Goal: Navigation & Orientation: Find specific page/section

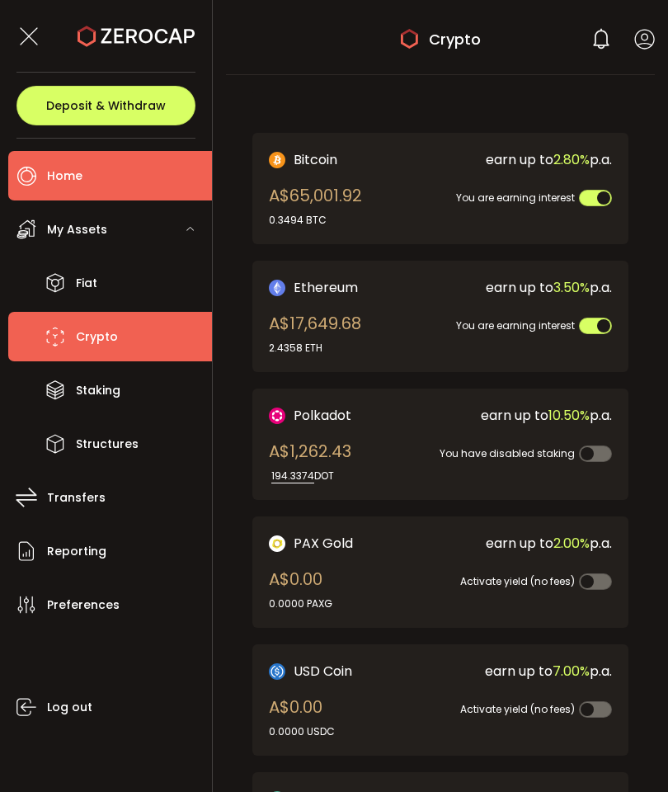
click at [93, 176] on li "Home" at bounding box center [110, 175] width 204 height 49
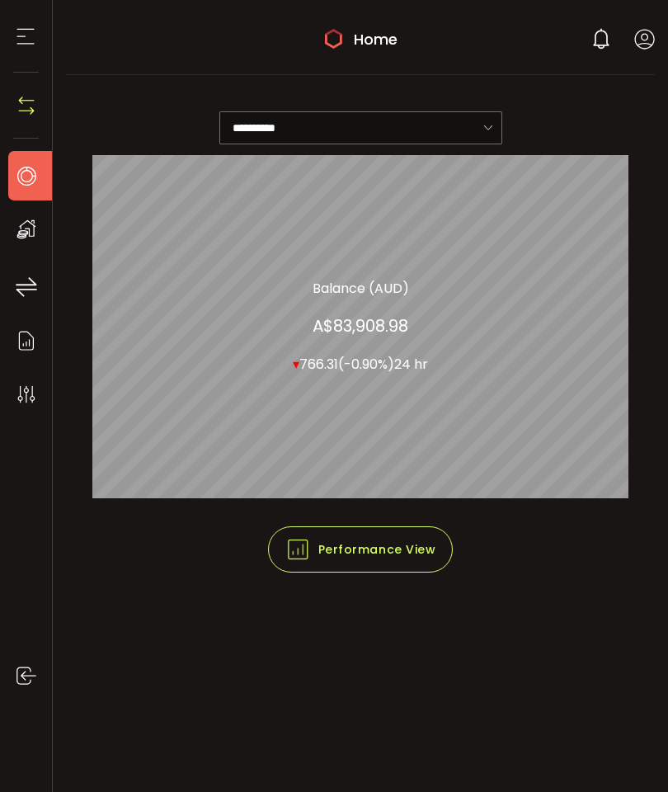
click at [27, 240] on icon at bounding box center [26, 229] width 25 height 25
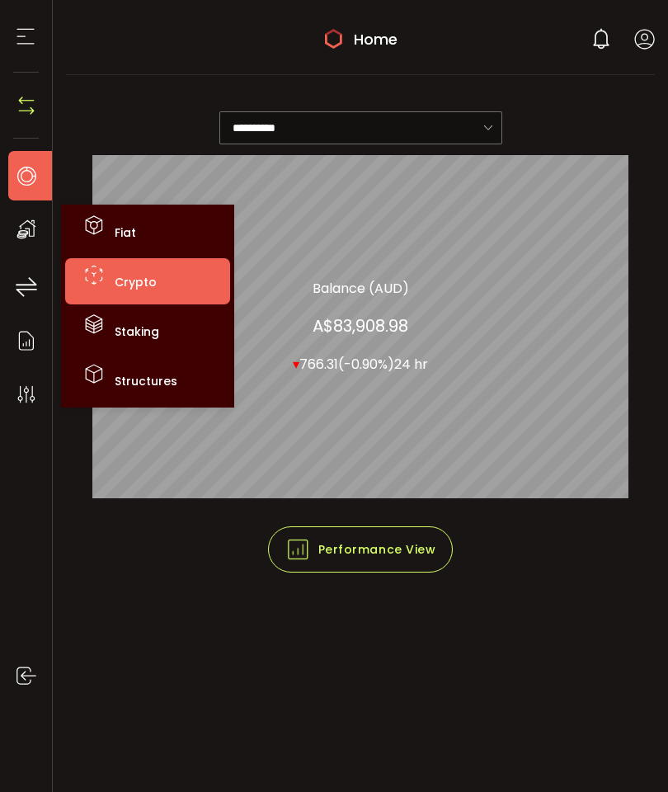
click at [132, 294] on li "Crypto" at bounding box center [147, 281] width 165 height 46
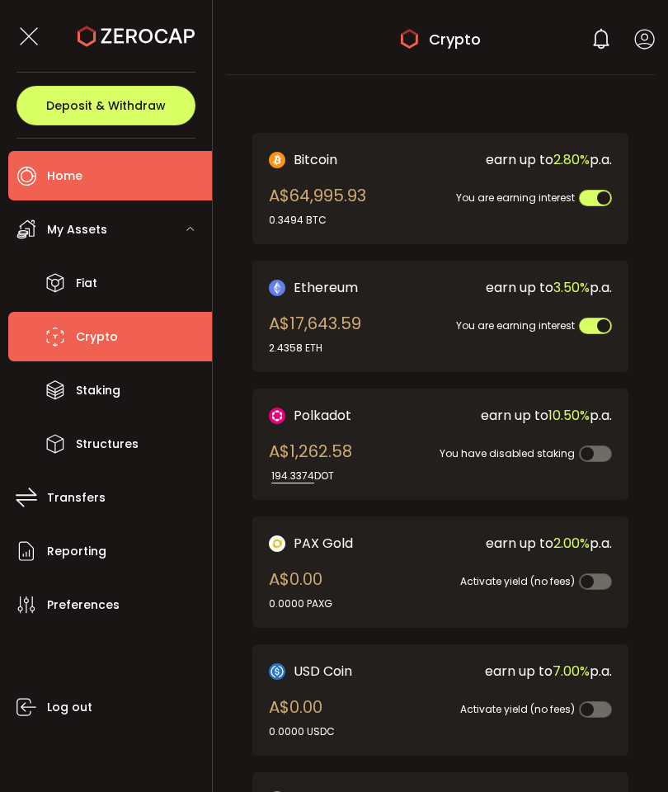
click at [73, 163] on li "Home" at bounding box center [110, 175] width 204 height 49
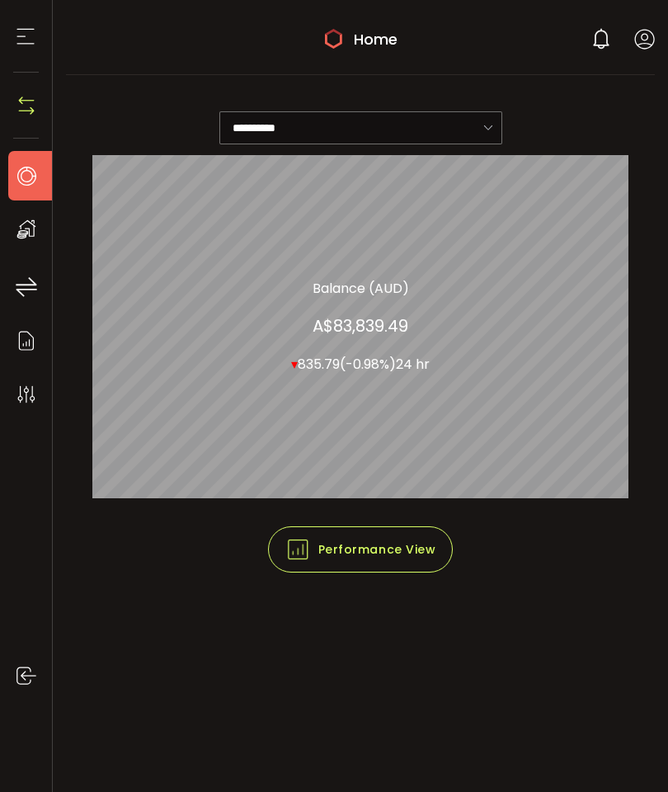
click at [641, 40] on icon at bounding box center [644, 39] width 21 height 21
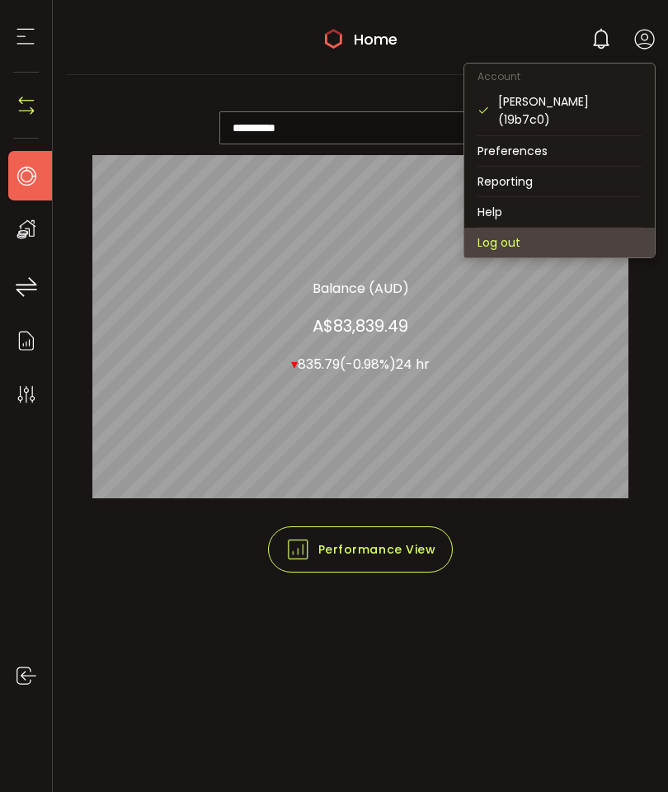
click at [507, 228] on li "Log out" at bounding box center [559, 243] width 191 height 30
